Goal: Transaction & Acquisition: Purchase product/service

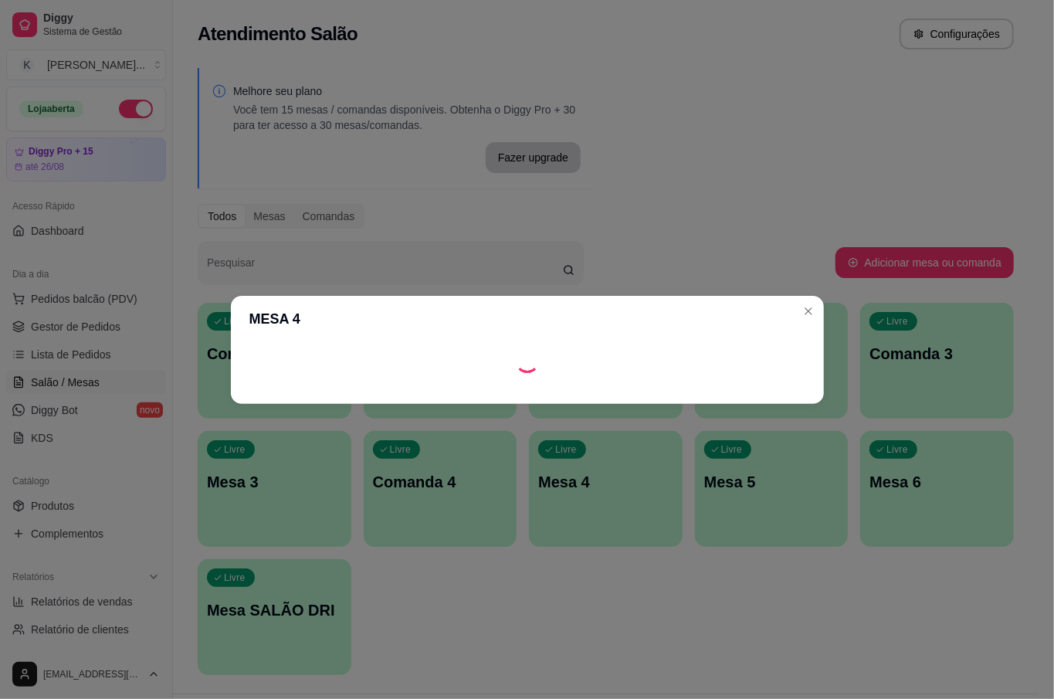
scroll to position [103, 0]
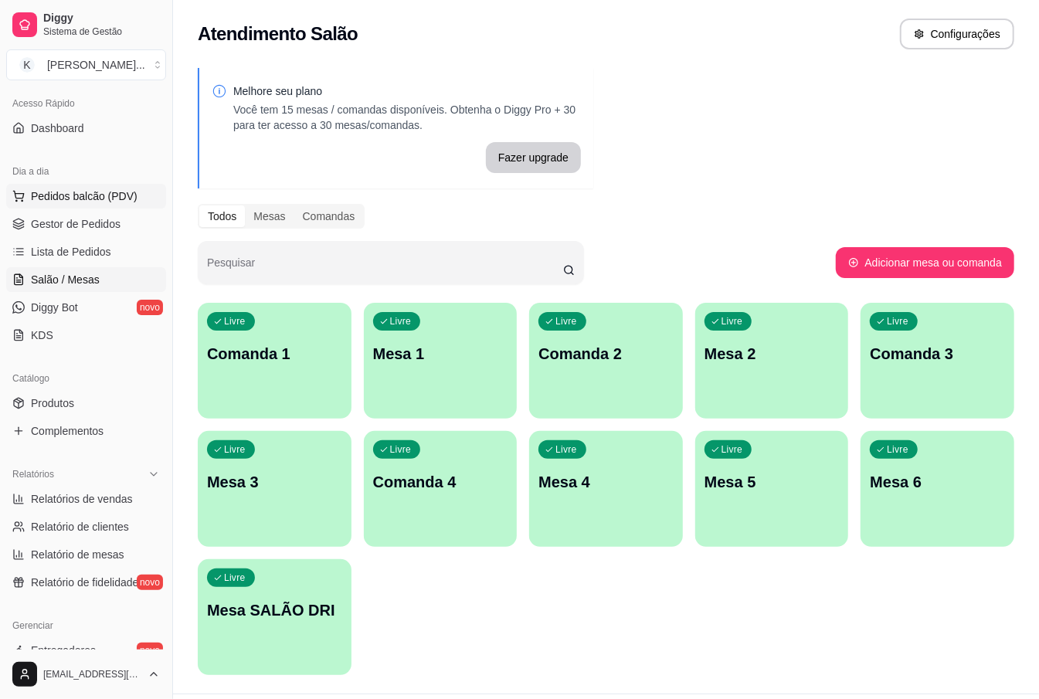
click at [99, 192] on span "Pedidos balcão (PDV)" at bounding box center [84, 195] width 107 height 15
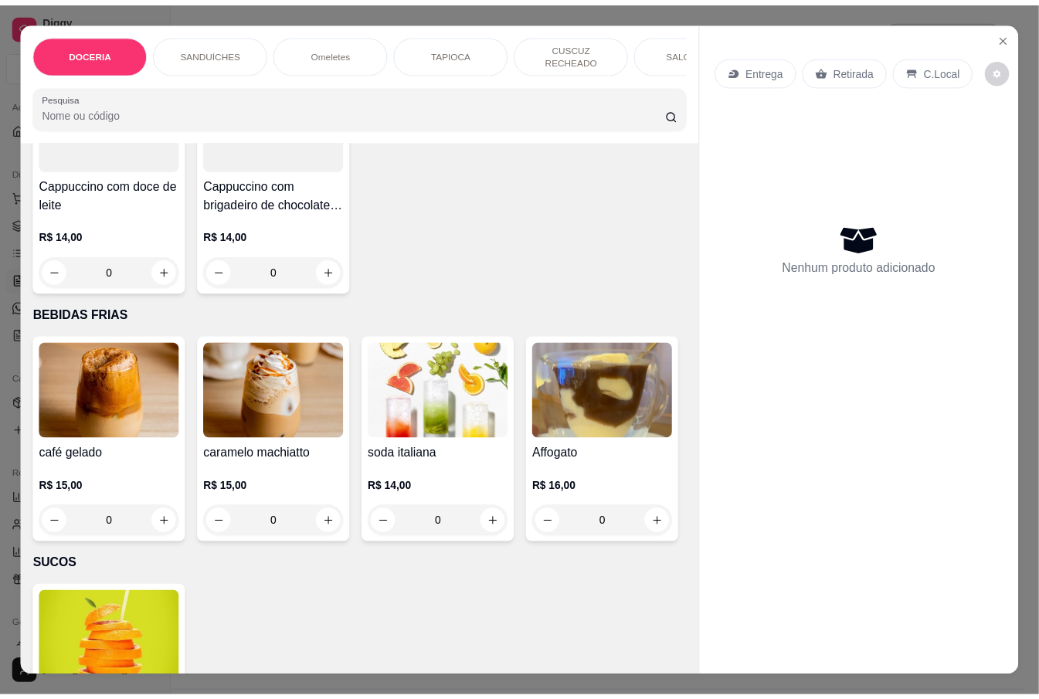
scroll to position [3090, 0]
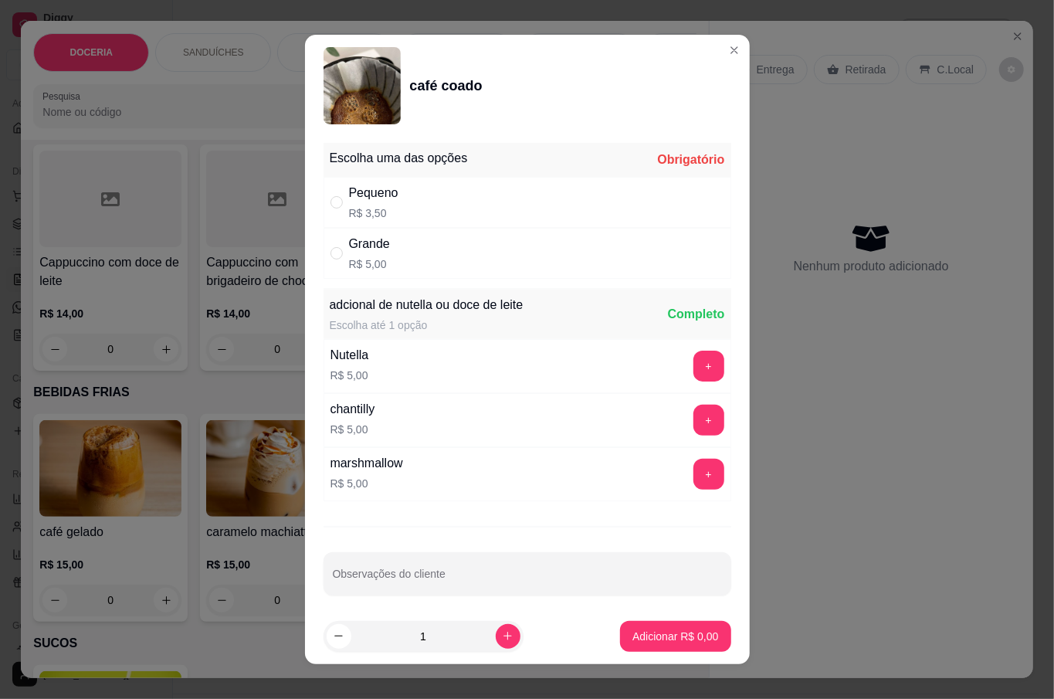
click at [351, 248] on div "Grande" at bounding box center [369, 244] width 41 height 19
radio input "true"
click at [687, 627] on button "Adicionar R$ 5,00" at bounding box center [675, 636] width 110 height 31
type input "1"
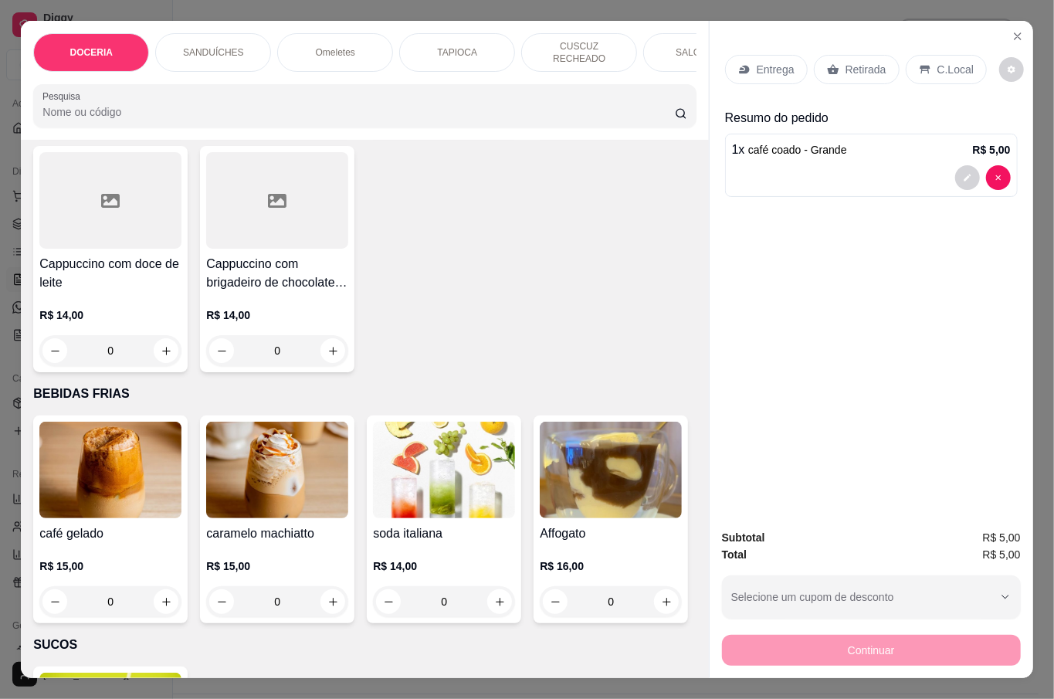
click at [868, 62] on p "Retirada" at bounding box center [866, 69] width 41 height 15
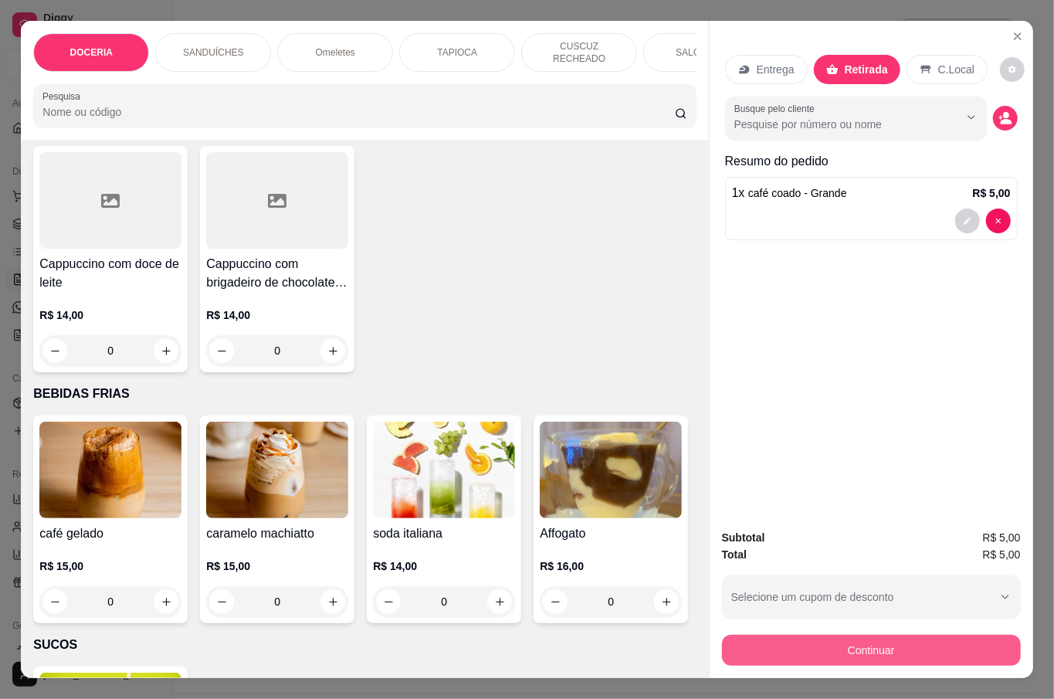
click at [877, 647] on button "Continuar" at bounding box center [871, 650] width 299 height 31
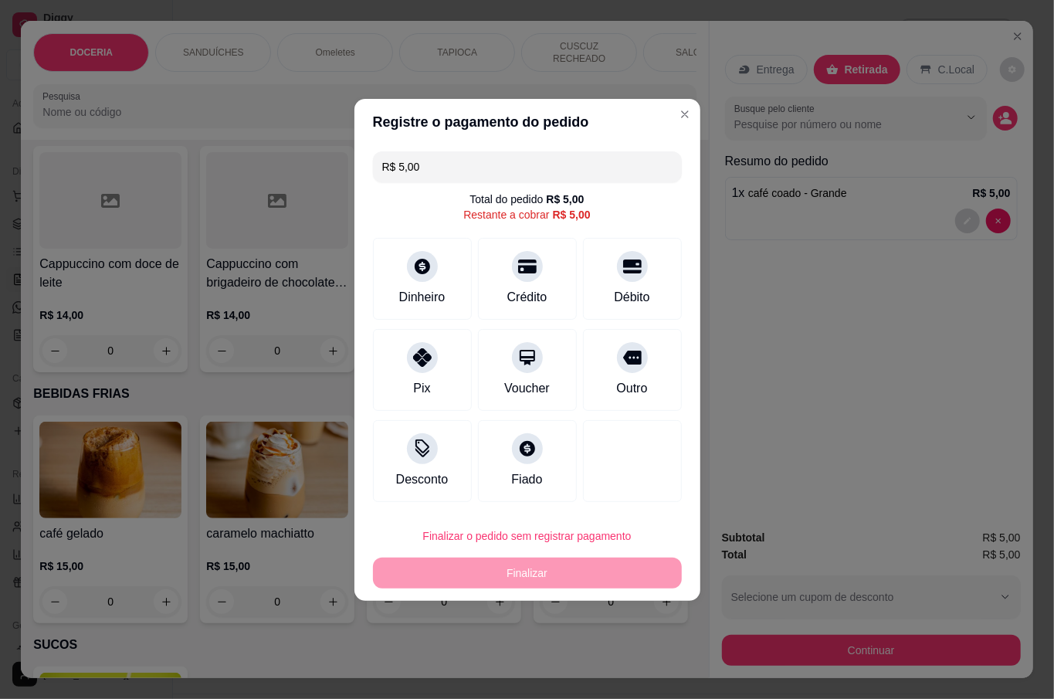
click at [375, 226] on div "R$ 5,00 Total do pedido R$ 5,00 Restante a cobrar R$ 5,00 Dinheiro Crédito Débi…" at bounding box center [528, 326] width 346 height 363
click at [389, 266] on div "Dinheiro" at bounding box center [422, 275] width 109 height 90
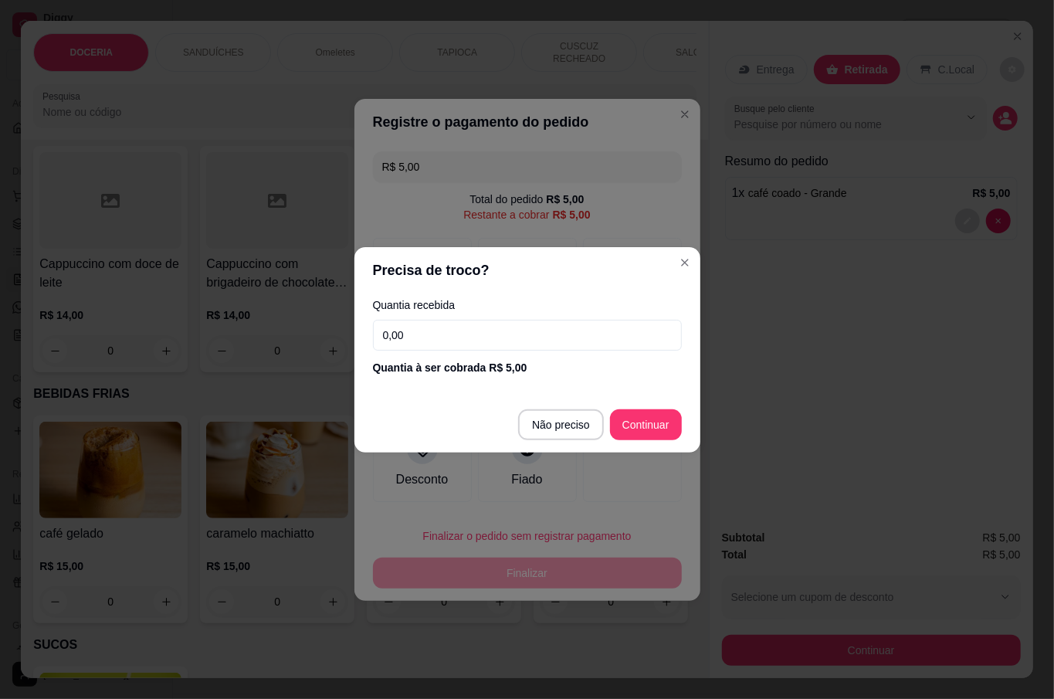
click at [425, 335] on input "0,00" at bounding box center [527, 335] width 309 height 31
type input "10,00"
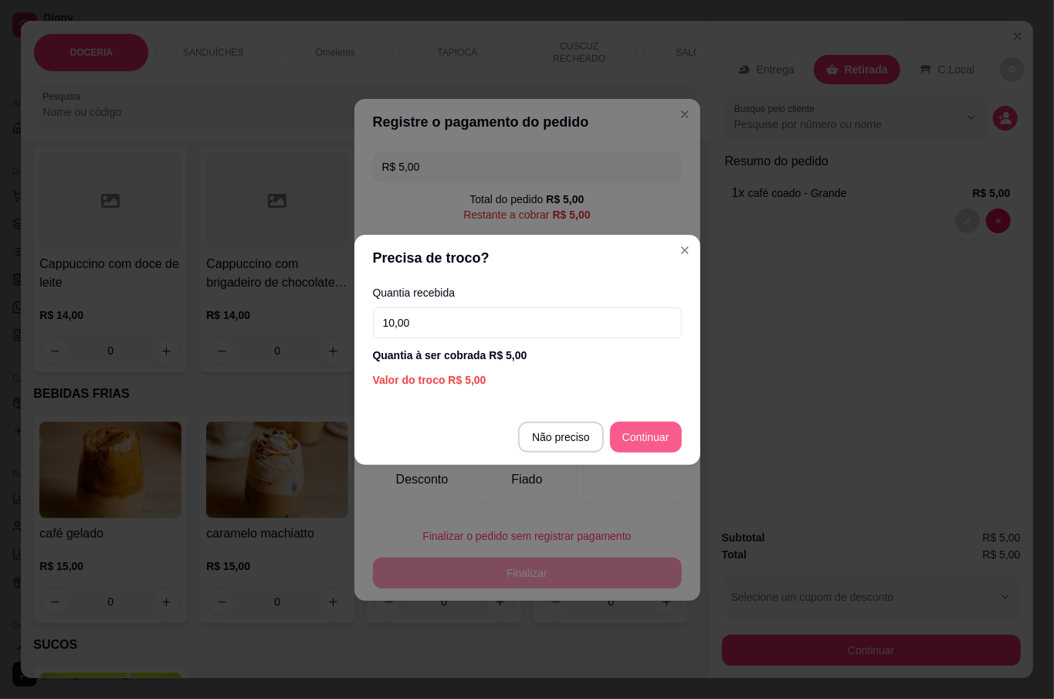
type input "R$ 0,00"
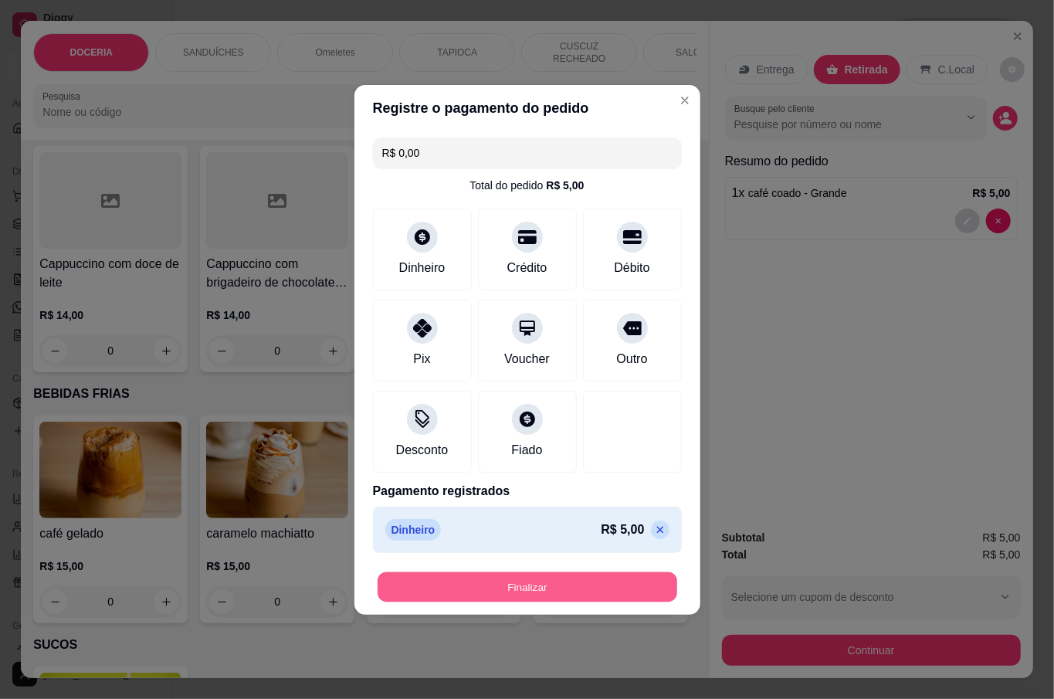
click at [573, 579] on button "Finalizar" at bounding box center [528, 587] width 300 height 30
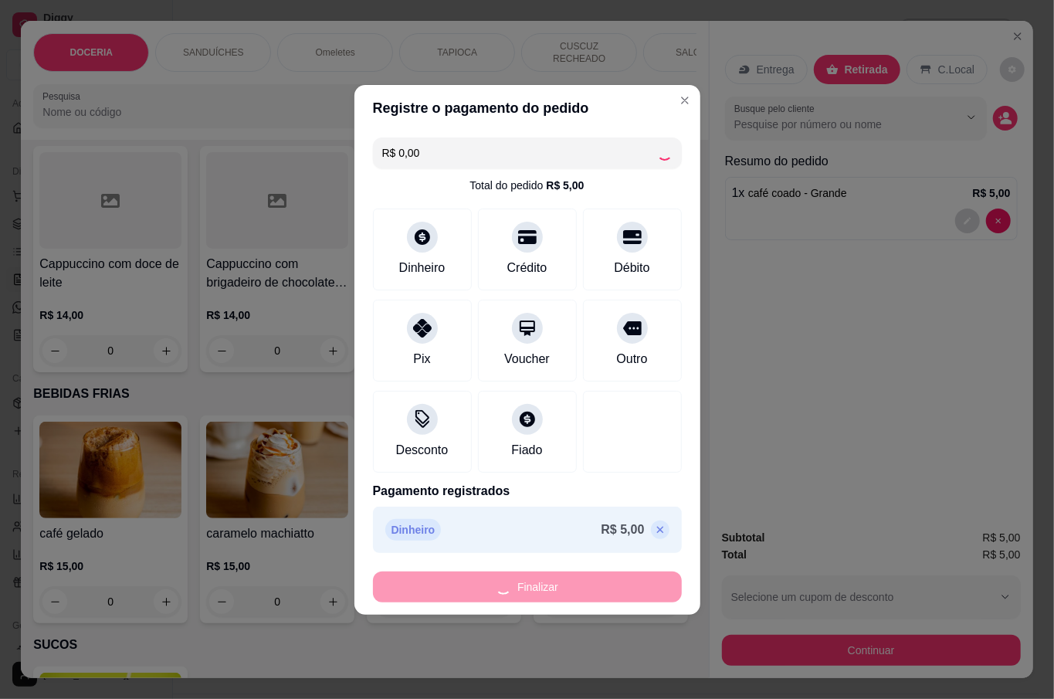
type input "0"
type input "-R$ 5,00"
